Goal: Task Accomplishment & Management: Use online tool/utility

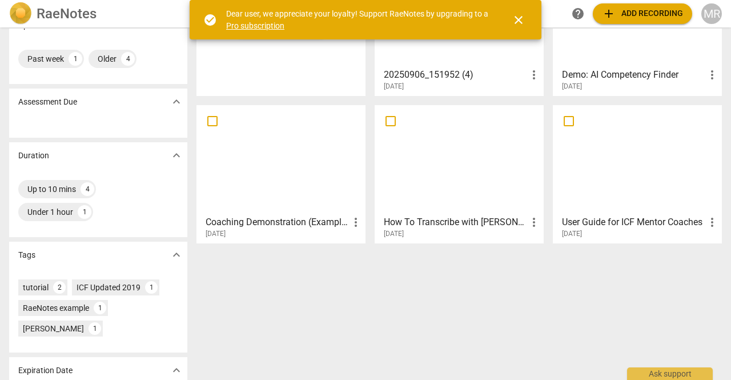
scroll to position [177, 0]
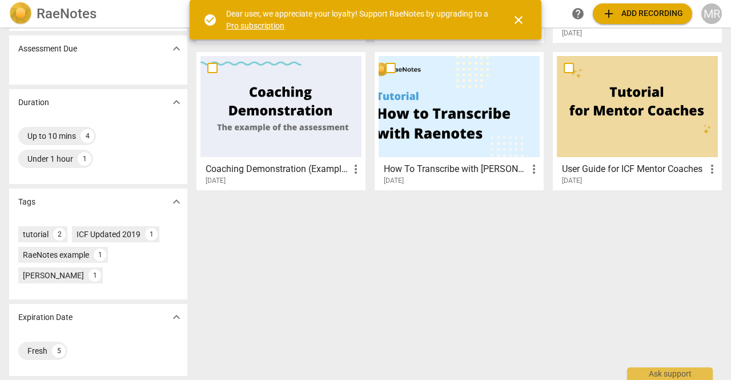
click at [286, 124] on div at bounding box center [281, 106] width 161 height 101
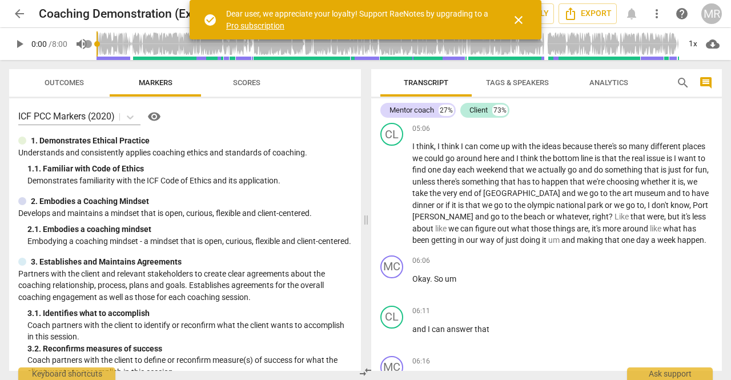
scroll to position [1298, 0]
click at [521, 16] on span "close" at bounding box center [519, 20] width 14 height 14
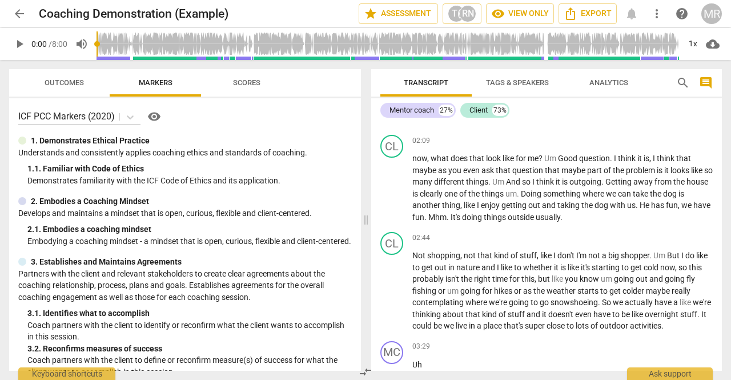
scroll to position [0, 0]
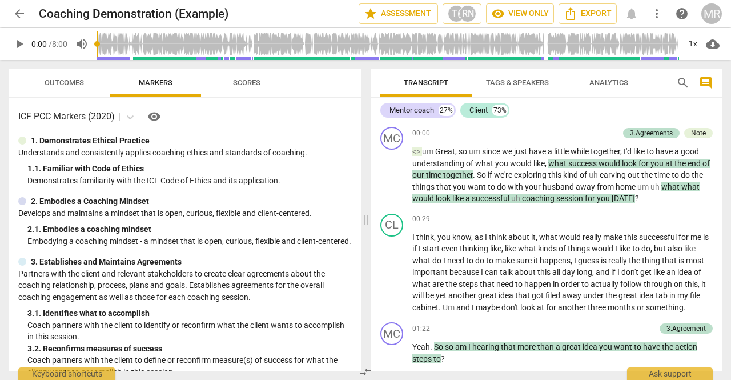
click at [18, 13] on span "arrow_back" at bounding box center [20, 14] width 14 height 14
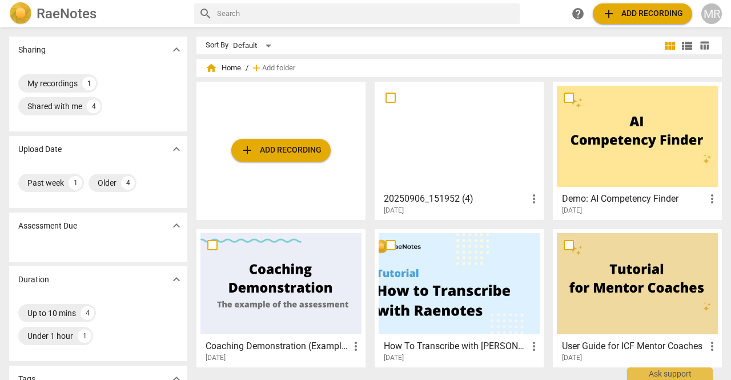
click at [390, 97] on input "checkbox" at bounding box center [391, 98] width 24 height 14
checkbox input "false"
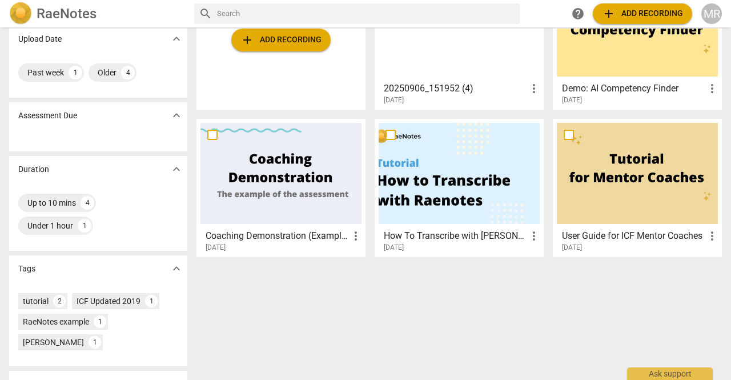
scroll to position [107, 0]
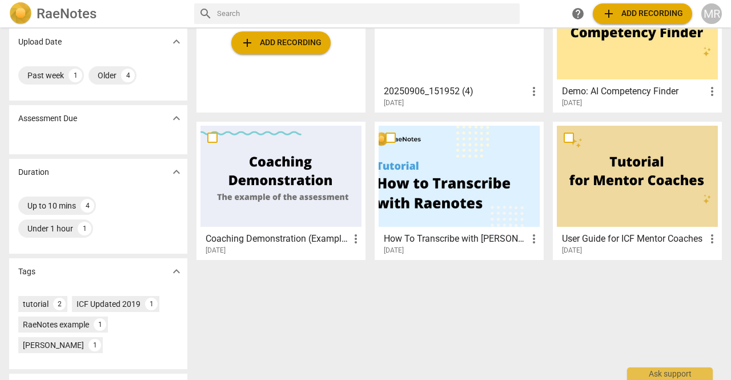
click at [211, 138] on input "checkbox" at bounding box center [213, 138] width 24 height 14
checkbox input "false"
click at [284, 174] on div at bounding box center [281, 176] width 161 height 101
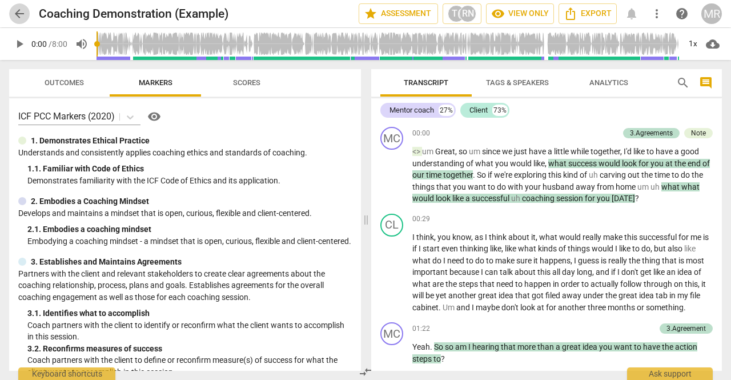
click at [16, 9] on span "arrow_back" at bounding box center [20, 14] width 14 height 14
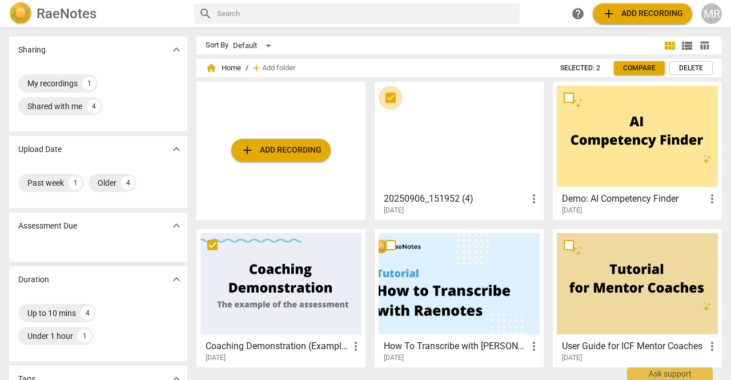
click at [391, 99] on input "checkbox" at bounding box center [391, 98] width 24 height 14
checkbox input "true"
click at [451, 135] on div at bounding box center [459, 136] width 161 height 101
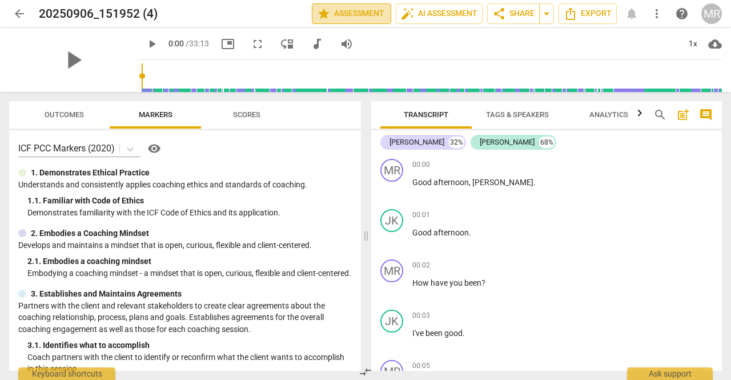
click at [350, 13] on span "star Assessment" at bounding box center [351, 14] width 69 height 14
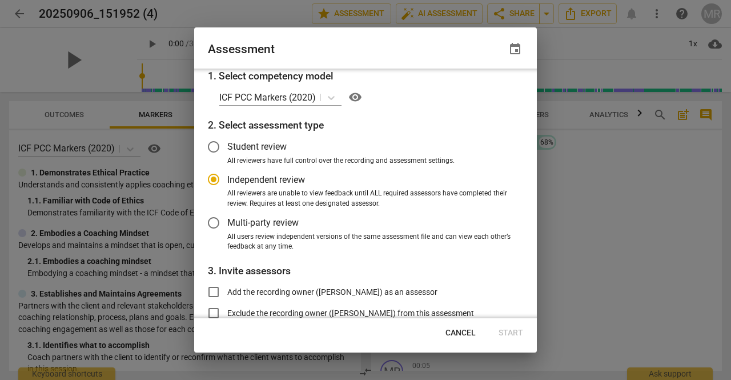
scroll to position [105, 0]
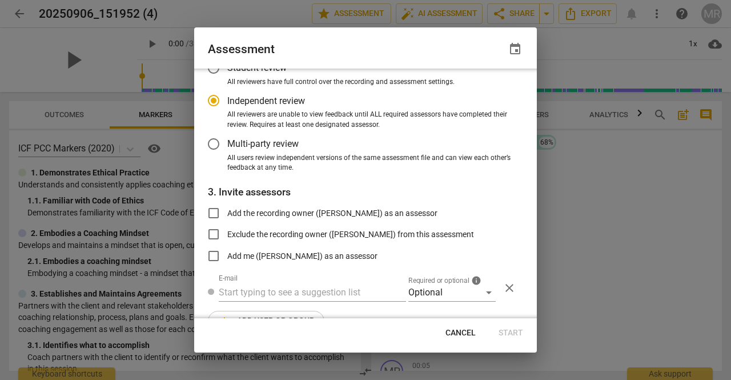
radio input "false"
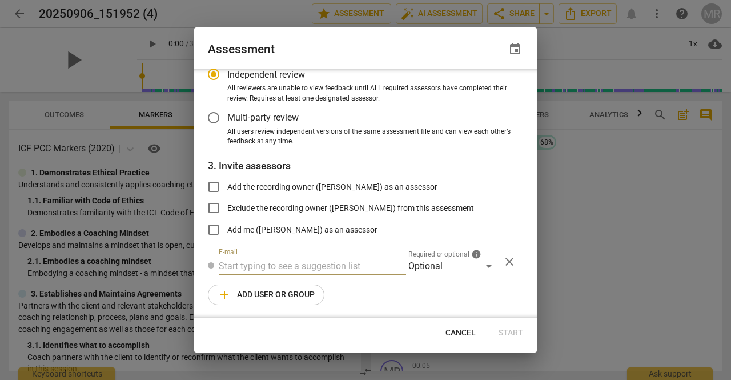
click at [327, 268] on input "text" at bounding box center [312, 266] width 187 height 18
type input "m"
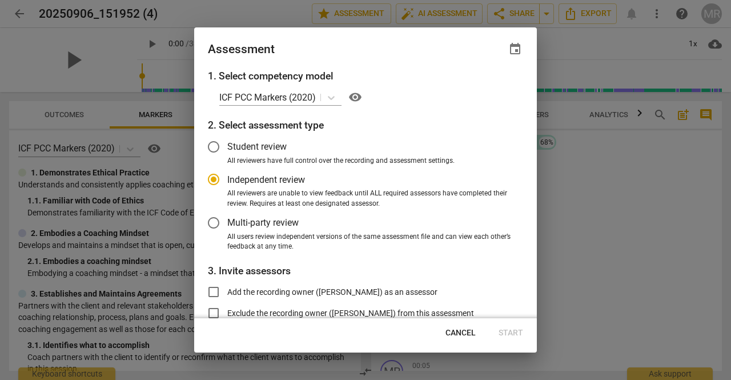
radio input "false"
click at [211, 150] on input "Student review" at bounding box center [213, 146] width 27 height 27
radio input "false"
click at [212, 179] on input "Independent review" at bounding box center [213, 179] width 27 height 27
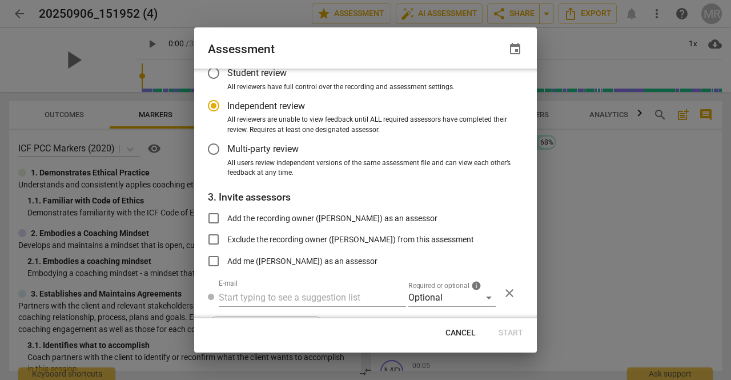
scroll to position [74, 0]
radio input "false"
click at [215, 236] on input "Exclude the recording owner ([PERSON_NAME]) from this assessment" at bounding box center [213, 238] width 27 height 27
checkbox input "true"
radio input "false"
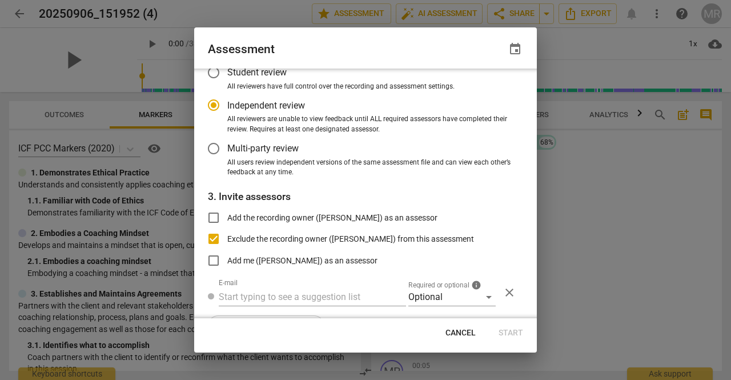
scroll to position [105, 0]
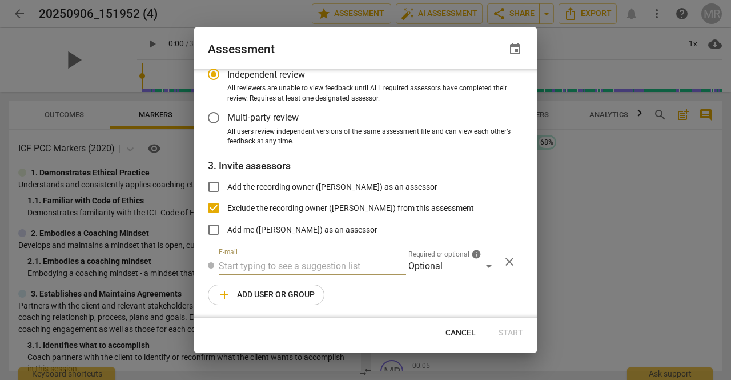
click at [239, 265] on input "text" at bounding box center [312, 266] width 187 height 18
type input "[EMAIL_ADDRESS][DOMAIN_NAME]"
click at [383, 285] on div "1. Select competency model ICF PCC Markers (2020) visibility 2. Select assessme…" at bounding box center [365, 194] width 343 height 250
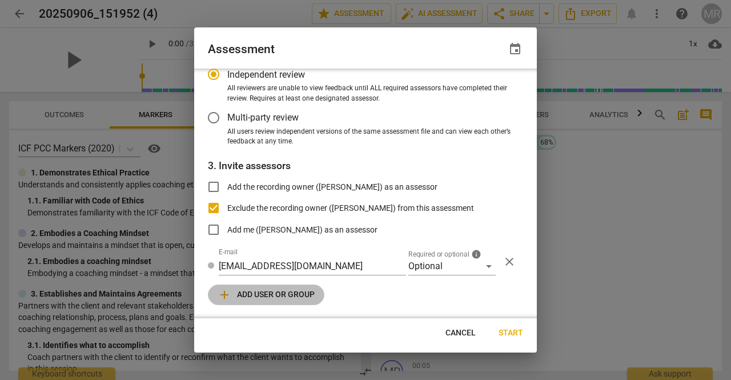
click at [287, 290] on span "add Add user or group" at bounding box center [266, 295] width 97 height 14
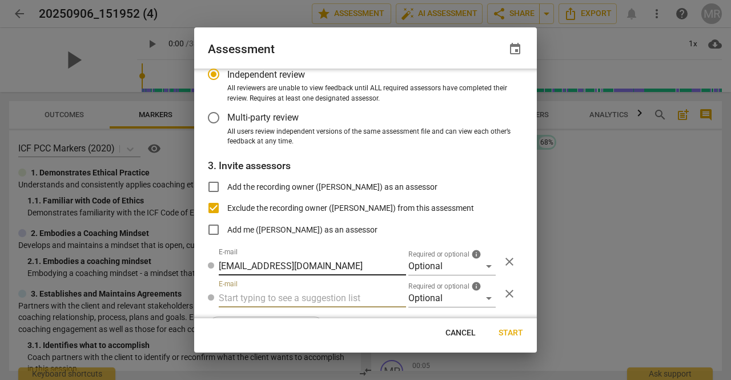
scroll to position [137, 0]
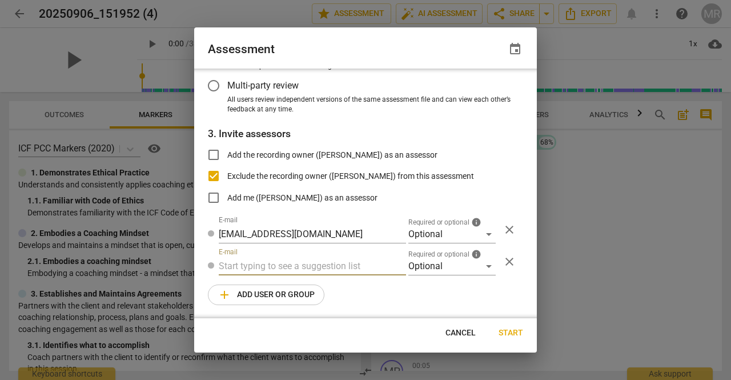
radio input "false"
click at [509, 331] on span "Start" at bounding box center [511, 332] width 25 height 11
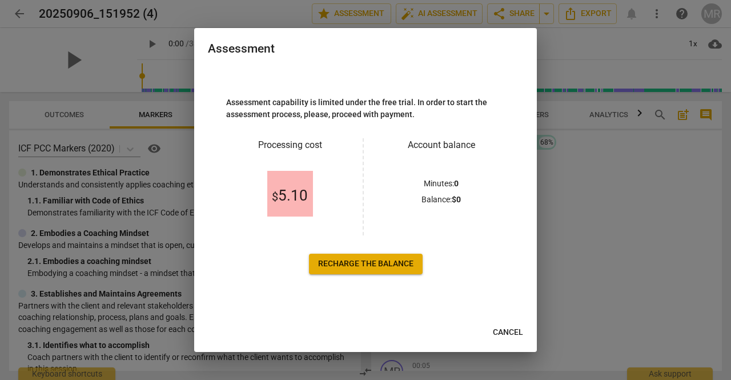
scroll to position [0, 0]
click at [608, 215] on div at bounding box center [365, 190] width 731 height 380
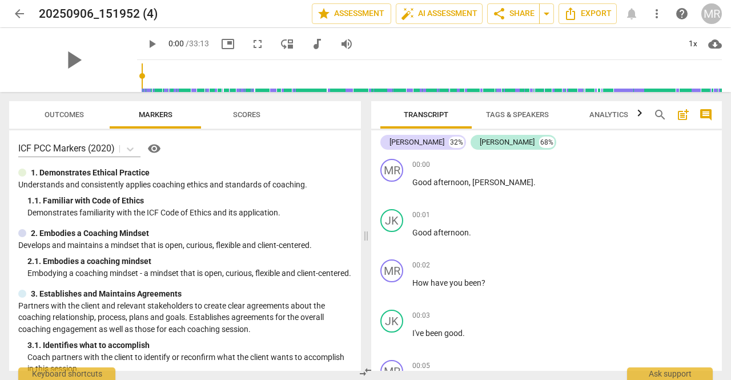
scroll to position [137, 0]
click at [354, 14] on span "star Assessment" at bounding box center [351, 14] width 69 height 14
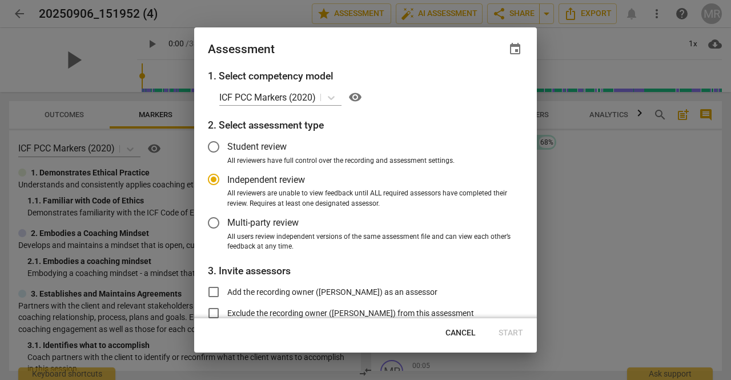
radio input "false"
click at [215, 145] on input "Student review" at bounding box center [213, 146] width 27 height 27
radio input "false"
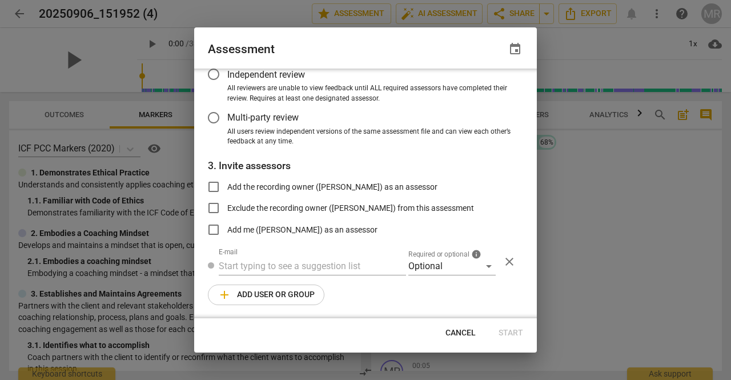
click at [280, 255] on div "E-mail" at bounding box center [312, 261] width 187 height 27
click at [262, 263] on input "text" at bounding box center [312, 266] width 187 height 18
type input "[EMAIL_ADDRESS][DOMAIN_NAME]"
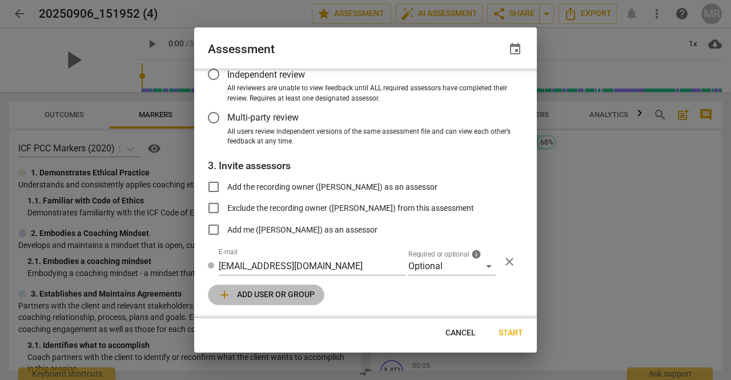
click at [281, 290] on span "add Add user or group" at bounding box center [266, 295] width 97 height 14
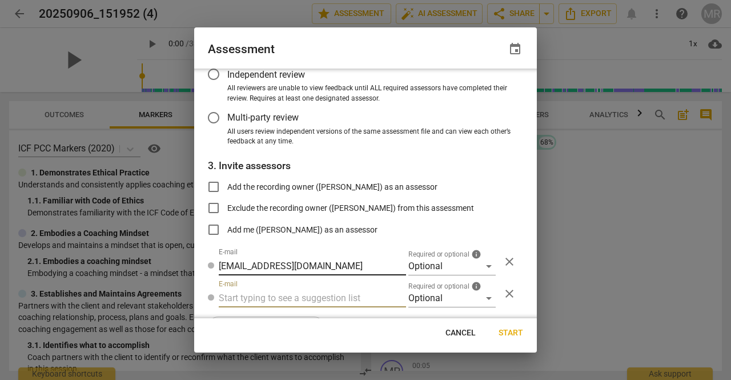
scroll to position [137, 0]
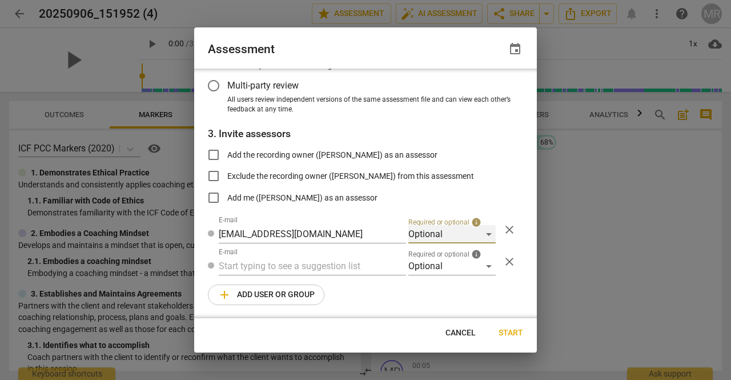
click at [474, 238] on div "Optional" at bounding box center [452, 234] width 87 height 18
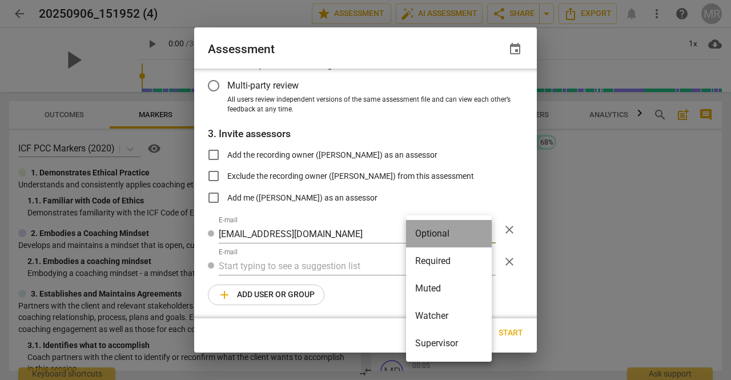
click at [474, 238] on li "Optional" at bounding box center [449, 233] width 86 height 27
radio input "false"
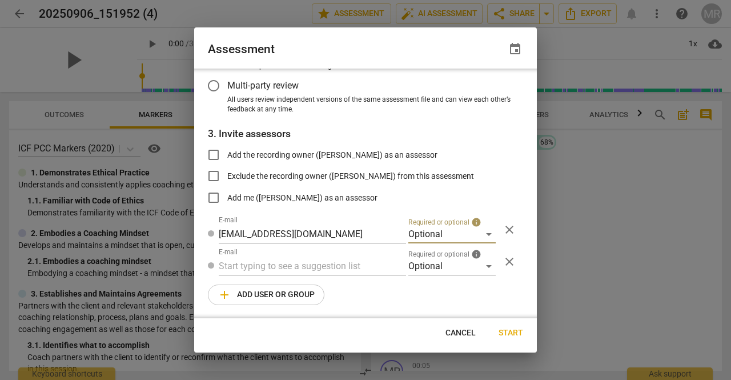
click at [511, 335] on span "Start" at bounding box center [511, 332] width 25 height 11
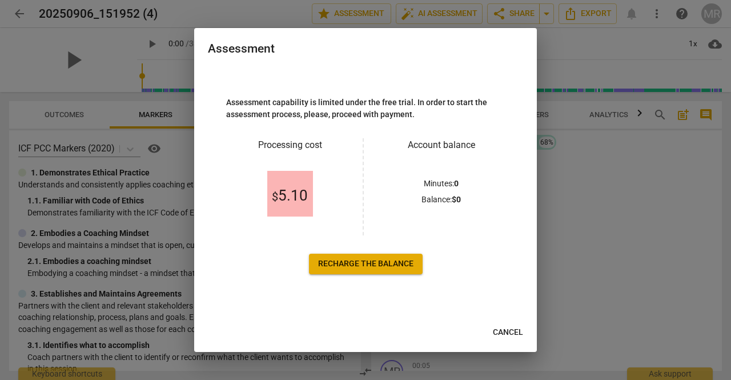
click at [363, 267] on span "Recharge the balance" at bounding box center [365, 263] width 95 height 11
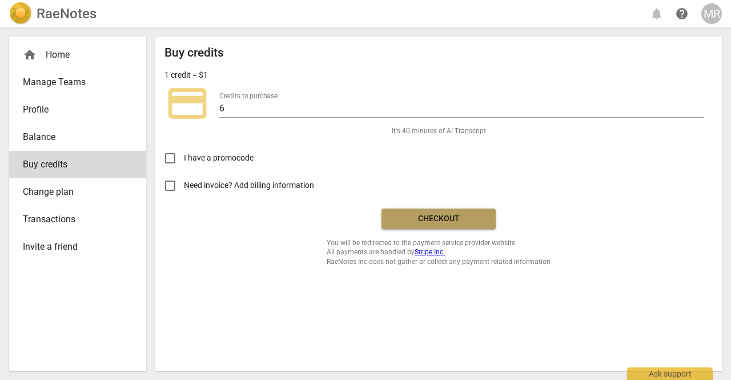
click at [419, 219] on span "Checkout" at bounding box center [439, 218] width 96 height 11
